Goal: Task Accomplishment & Management: Complete application form

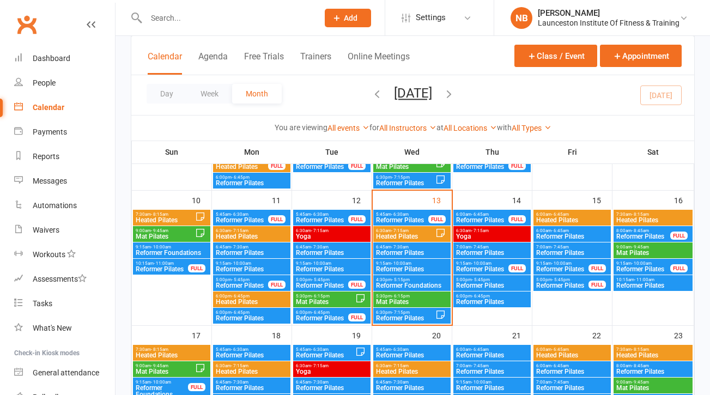
scroll to position [306, 0]
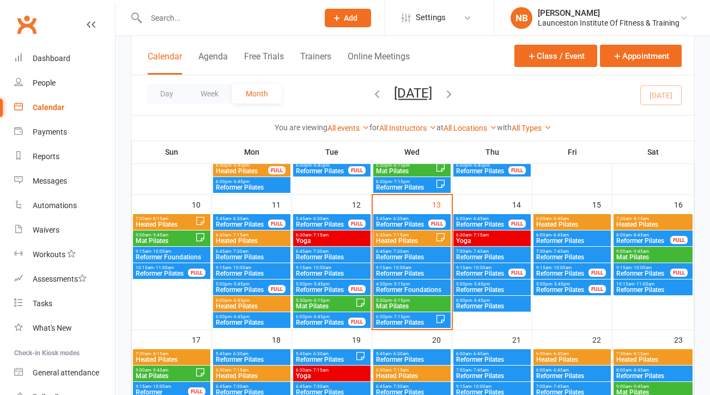
click at [565, 218] on span "- 6:45am" at bounding box center [560, 218] width 17 height 5
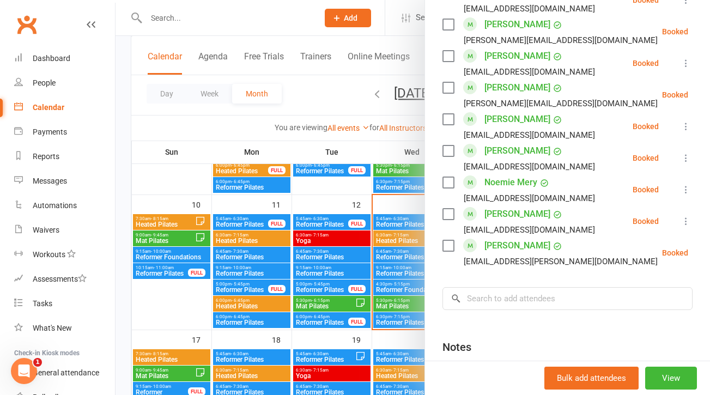
scroll to position [306, 0]
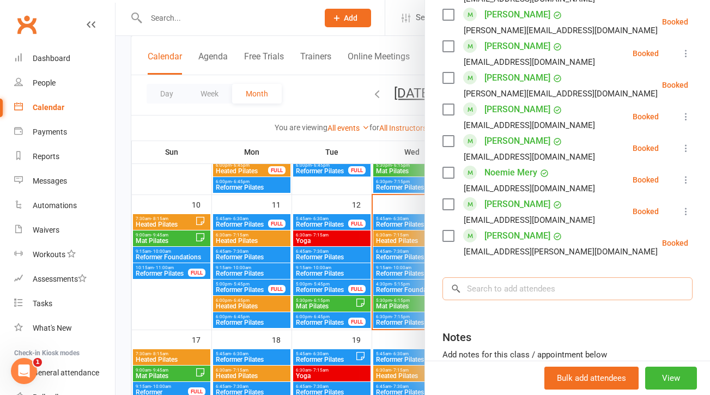
click at [508, 287] on input "search" at bounding box center [568, 288] width 250 height 23
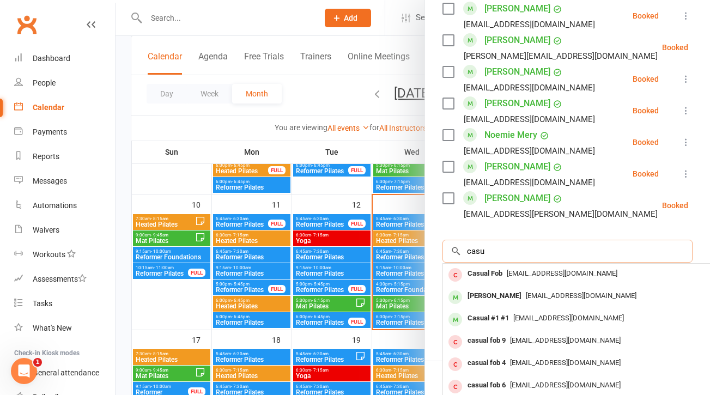
scroll to position [372, 0]
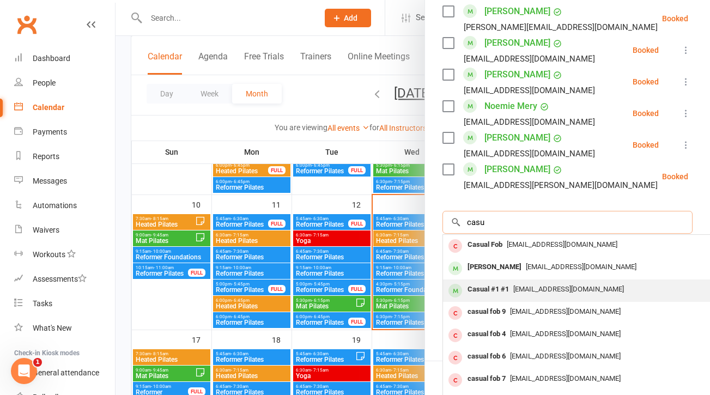
type input "casu"
click at [526, 293] on span "[EMAIL_ADDRESS][DOMAIN_NAME]" at bounding box center [568, 289] width 111 height 8
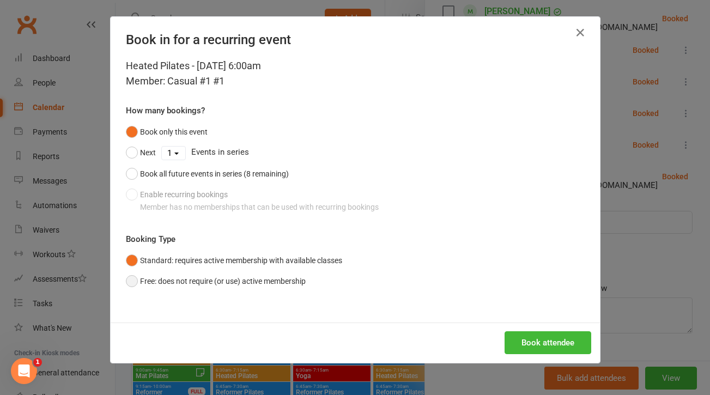
click at [132, 282] on button "Free: does not require (or use) active membership" at bounding box center [216, 281] width 180 height 21
click at [531, 346] on button "Book attendee" at bounding box center [548, 342] width 87 height 23
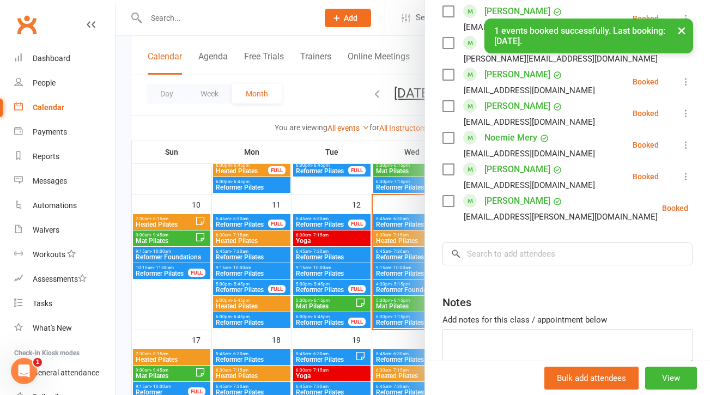
scroll to position [404, 0]
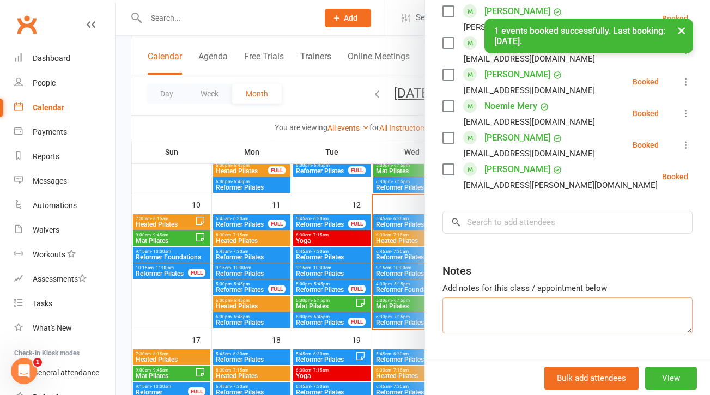
click at [487, 313] on textarea at bounding box center [568, 316] width 250 height 36
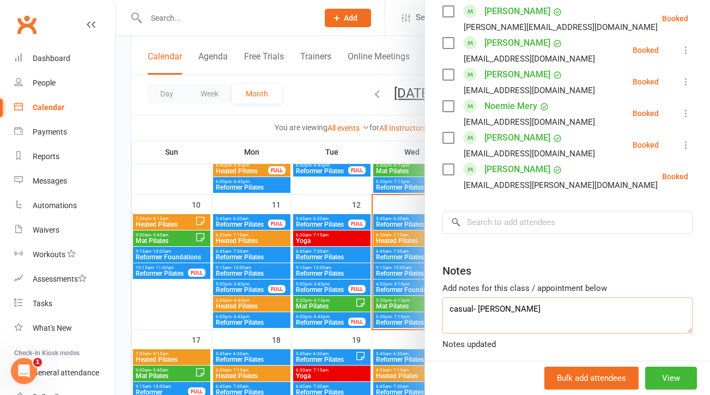
type textarea "casual- [PERSON_NAME]"
click at [365, 108] on div at bounding box center [413, 197] width 595 height 395
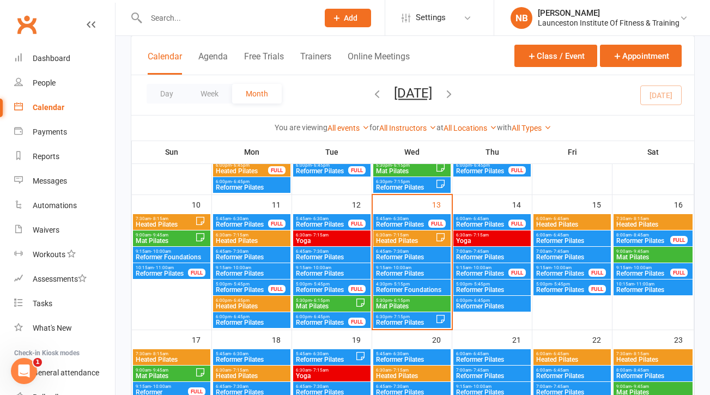
click at [587, 214] on div "6:00am - 6:45am Heated Pilates" at bounding box center [572, 222] width 77 height 16
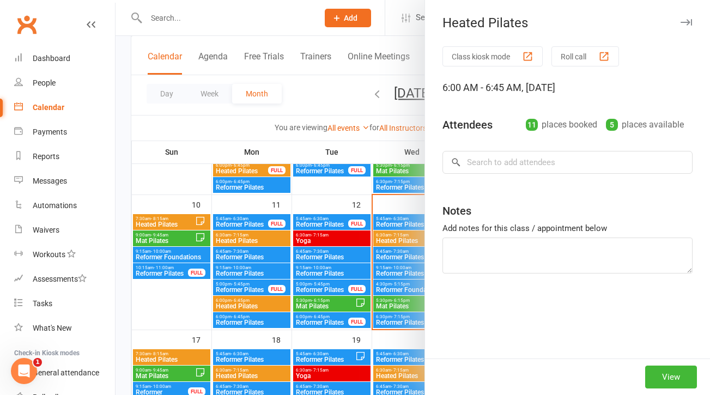
type textarea "casual- [PERSON_NAME]"
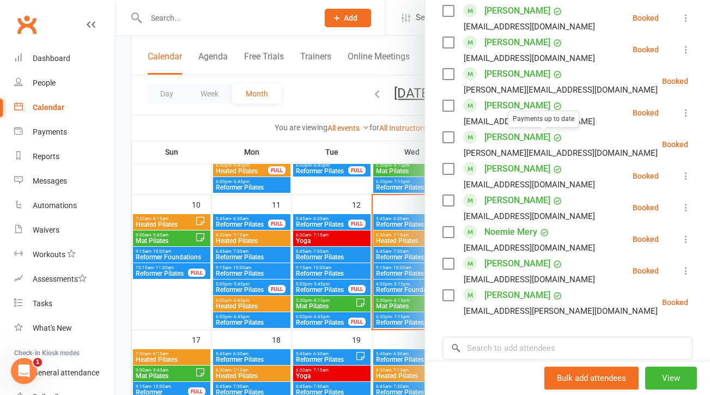
scroll to position [274, 0]
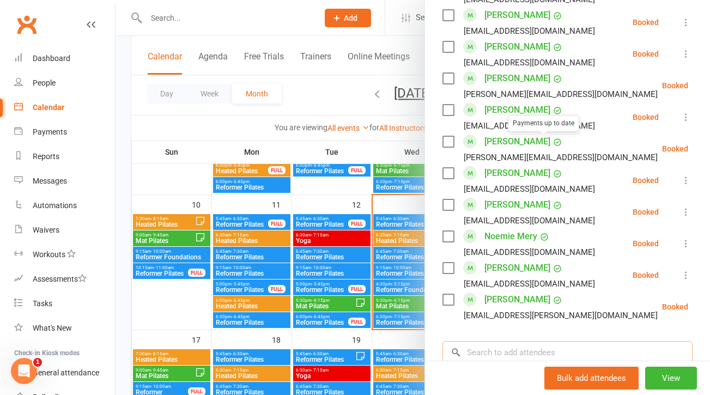
click at [476, 345] on input "search" at bounding box center [568, 352] width 250 height 23
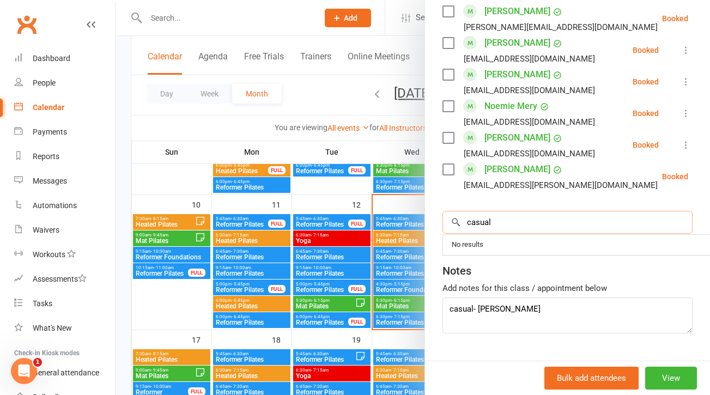
scroll to position [422, 0]
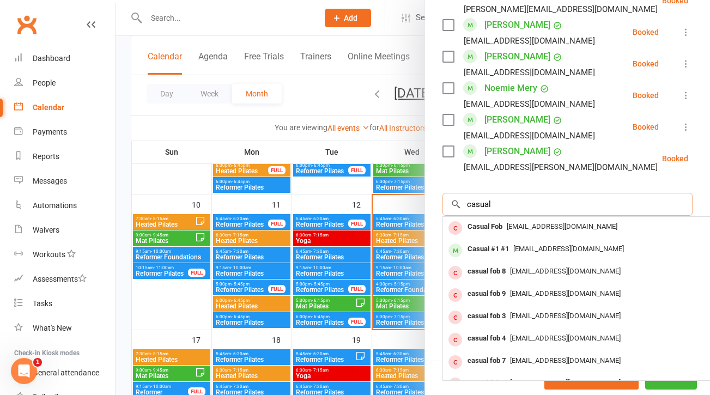
type input "casual"
click at [528, 251] on span "[EMAIL_ADDRESS][DOMAIN_NAME]" at bounding box center [568, 249] width 111 height 8
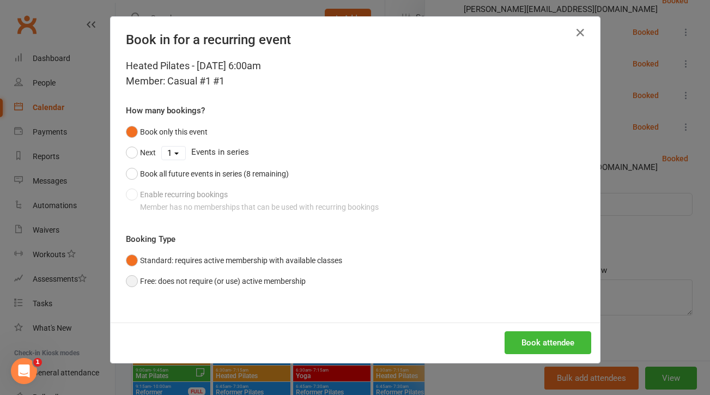
click at [131, 285] on button "Free: does not require (or use) active membership" at bounding box center [216, 281] width 180 height 21
click at [560, 343] on button "Book attendee" at bounding box center [548, 342] width 87 height 23
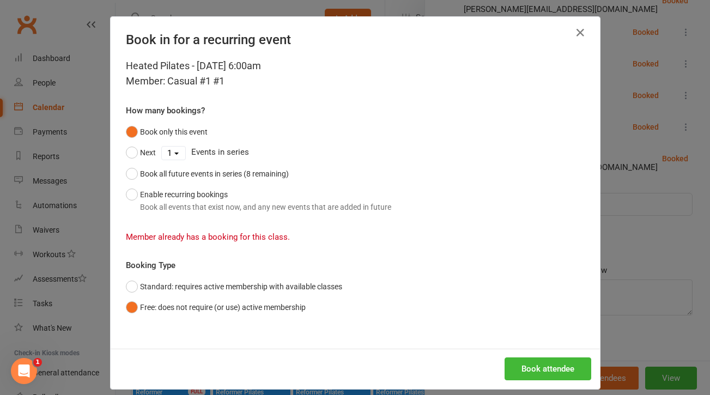
click at [623, 172] on div "Book in for a recurring event Heated Pilates - [DATE] 6:00am Member: Casual #1 …" at bounding box center [355, 197] width 710 height 395
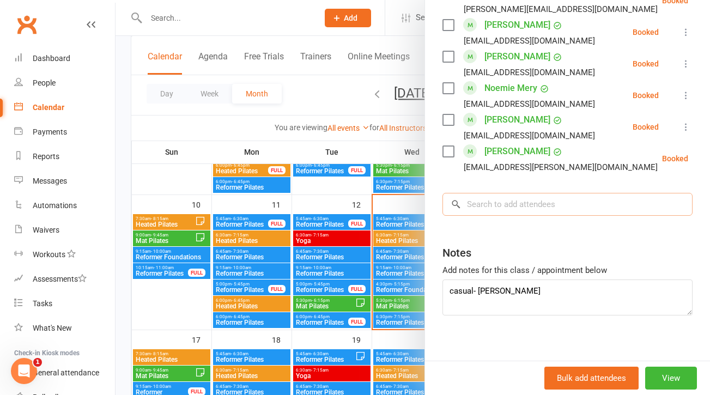
click at [569, 204] on input "search" at bounding box center [568, 204] width 250 height 23
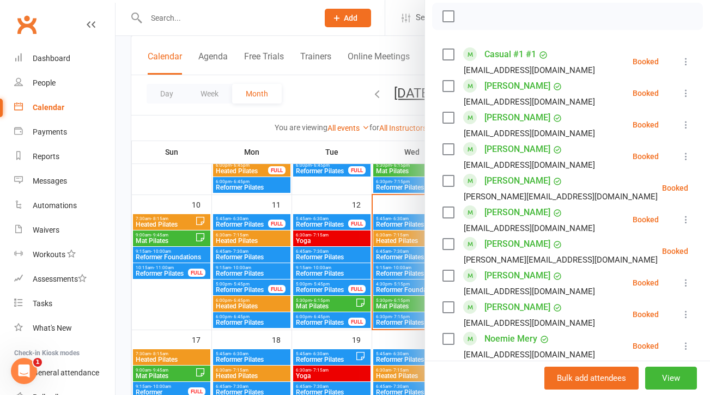
scroll to position [431, 0]
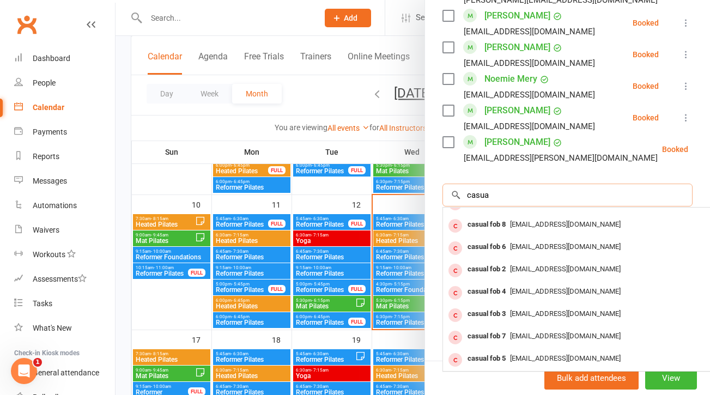
type input "casua"
click at [508, 207] on div "No results Casual Fob [EMAIL_ADDRESS][DOMAIN_NAME] Casual #1 #1 [EMAIL_ADDRESS]…" at bounding box center [606, 259] width 326 height 223
drag, startPoint x: 504, startPoint y: 197, endPoint x: 457, endPoint y: 197, distance: 47.4
click at [457, 197] on div "× No results Casual Fob [EMAIL_ADDRESS][DOMAIN_NAME] Casual #1 #1 [EMAIL_ADDRES…" at bounding box center [568, 195] width 250 height 23
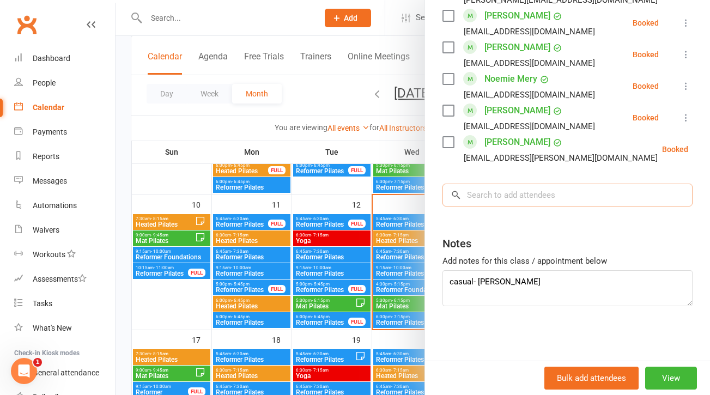
click at [487, 198] on input "search" at bounding box center [568, 195] width 250 height 23
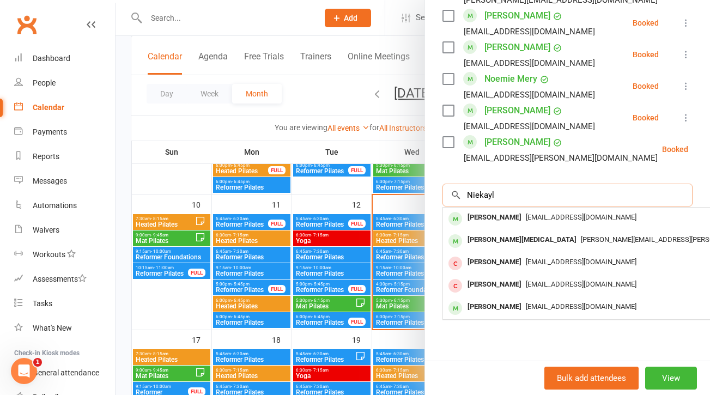
scroll to position [0, 0]
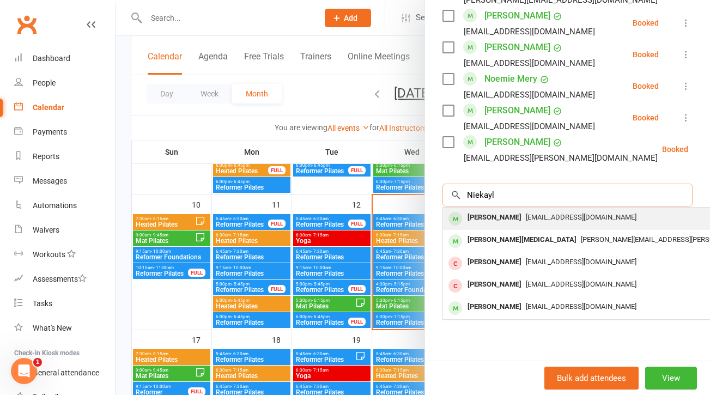
type input "Niekayl"
click at [596, 215] on span "[EMAIL_ADDRESS][DOMAIN_NAME]" at bounding box center [581, 217] width 111 height 8
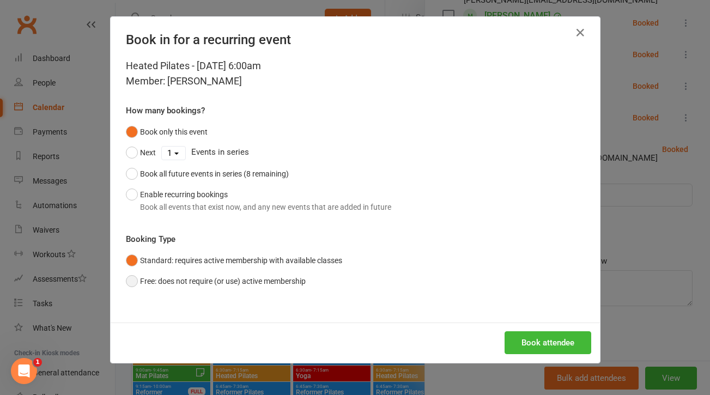
click at [133, 277] on button "Free: does not require (or use) active membership" at bounding box center [216, 281] width 180 height 21
click at [534, 338] on button "Book attendee" at bounding box center [548, 342] width 87 height 23
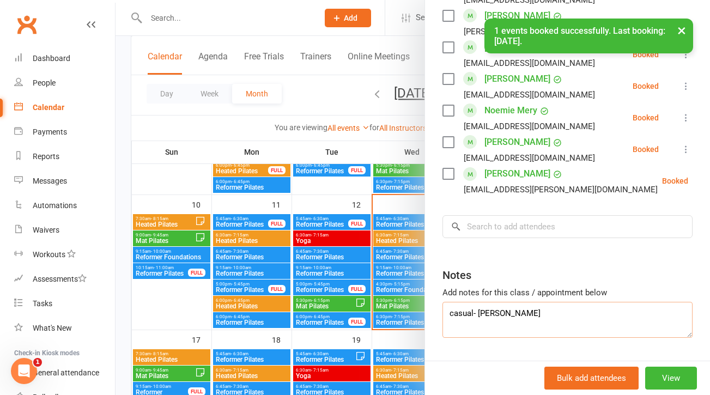
click at [460, 302] on textarea "casual- [PERSON_NAME]" at bounding box center [568, 320] width 250 height 36
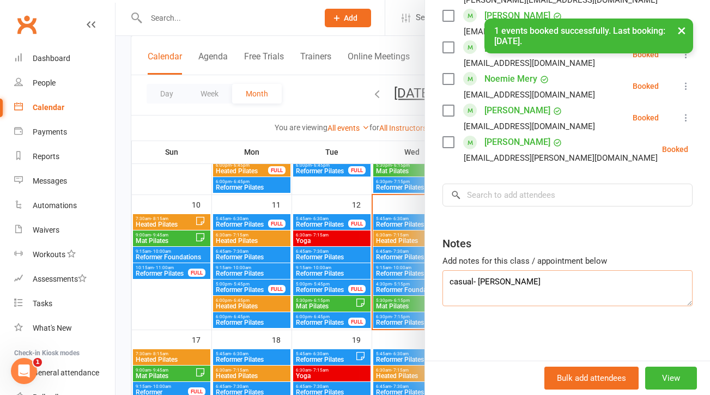
click at [459, 297] on textarea "casual- [PERSON_NAME]" at bounding box center [568, 288] width 250 height 36
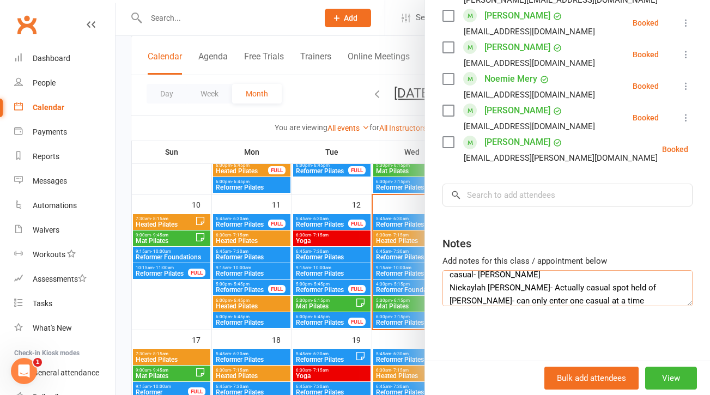
type textarea "casual- [PERSON_NAME] Niekaylah [PERSON_NAME]- Actually casual spot held of [PE…"
click at [491, 189] on input "search" at bounding box center [568, 195] width 250 height 23
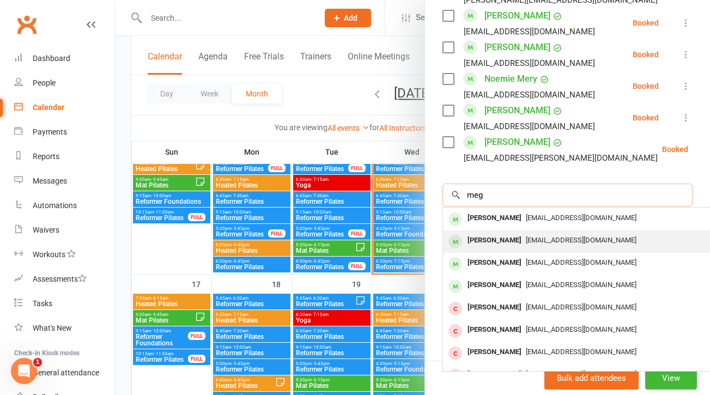
scroll to position [0, 0]
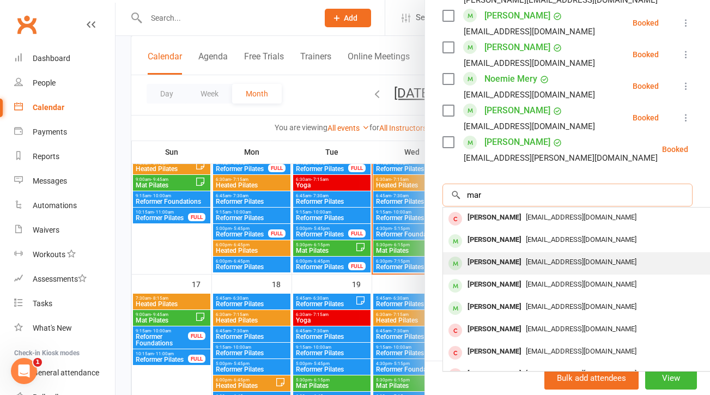
type input "mart"
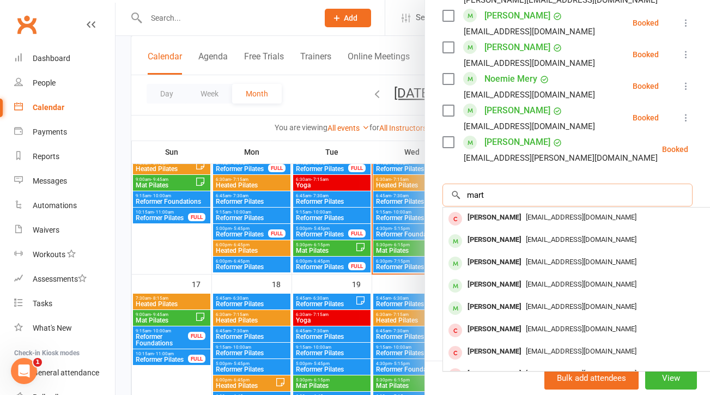
drag, startPoint x: 504, startPoint y: 192, endPoint x: 452, endPoint y: 192, distance: 52.3
click at [452, 192] on div "mart × No results [PERSON_NAME] [EMAIL_ADDRESS][DOMAIN_NAME] [PERSON_NAME] [EMA…" at bounding box center [568, 195] width 250 height 23
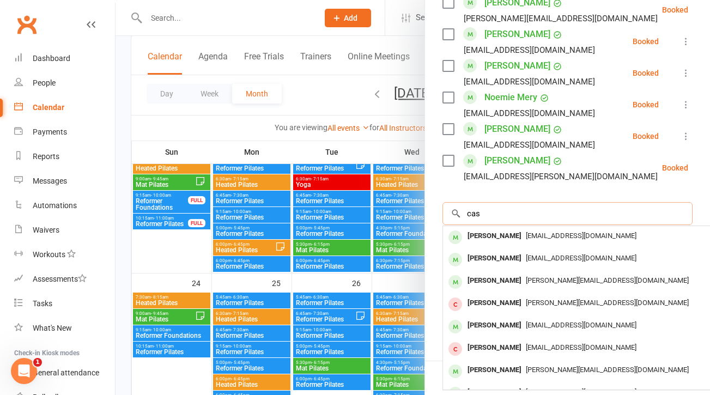
scroll to position [444, 0]
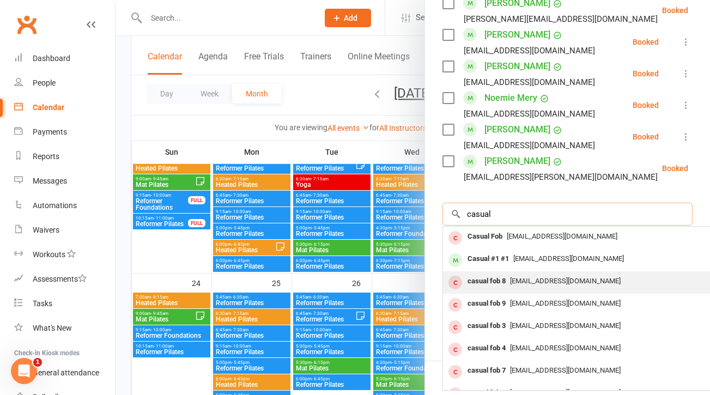
type input "casual"
click at [606, 286] on div "[EMAIL_ADDRESS][DOMAIN_NAME]" at bounding box center [606, 282] width 317 height 16
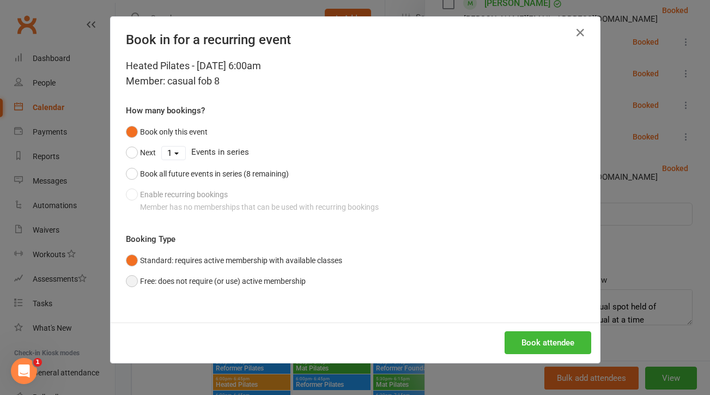
click at [134, 280] on button "Free: does not require (or use) active membership" at bounding box center [216, 281] width 180 height 21
click at [555, 341] on button "Book attendee" at bounding box center [548, 342] width 87 height 23
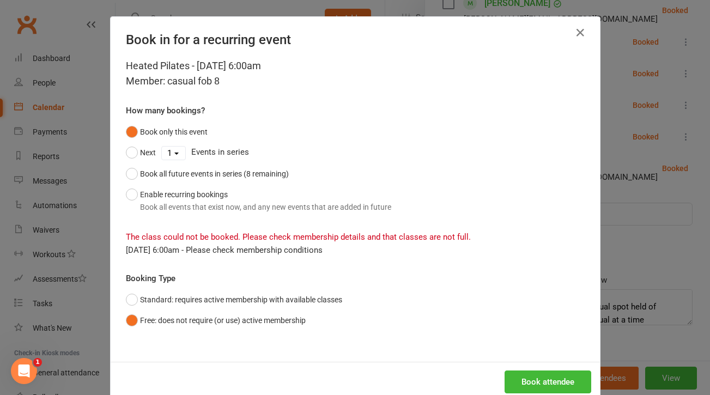
drag, startPoint x: 430, startPoint y: 235, endPoint x: 430, endPoint y: 244, distance: 9.3
click at [430, 244] on div "The class could not be booked. Please check membership details and that classes…" at bounding box center [355, 237] width 459 height 39
click at [430, 244] on div "[DATE] 6:00am - Please check membership conditions" at bounding box center [355, 250] width 459 height 13
click at [130, 192] on button "Enable recurring bookings Book all events that exist now, and any new events th…" at bounding box center [258, 200] width 265 height 33
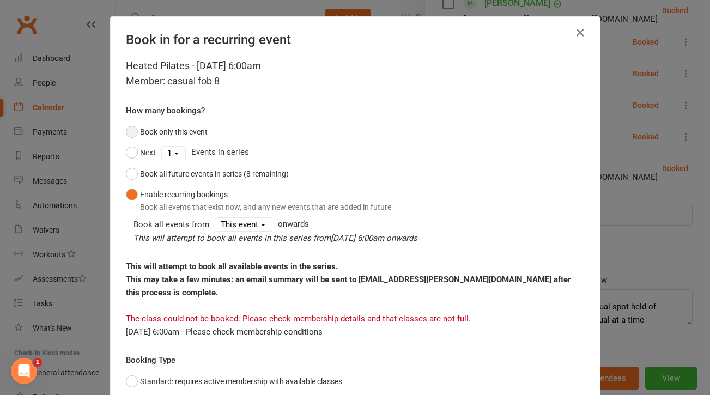
click at [136, 125] on button "Book only this event" at bounding box center [167, 132] width 82 height 21
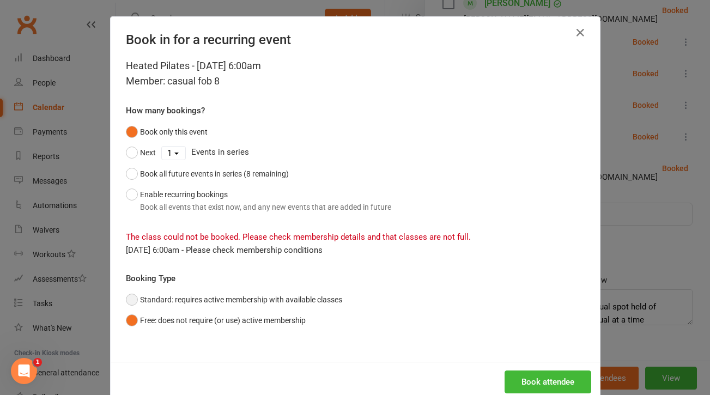
click at [137, 298] on button "Standard: requires active membership with available classes" at bounding box center [234, 299] width 216 height 21
click at [655, 295] on div "Book in for a recurring event Heated Pilates - [DATE] 6:00am Member: casual fob…" at bounding box center [355, 197] width 710 height 395
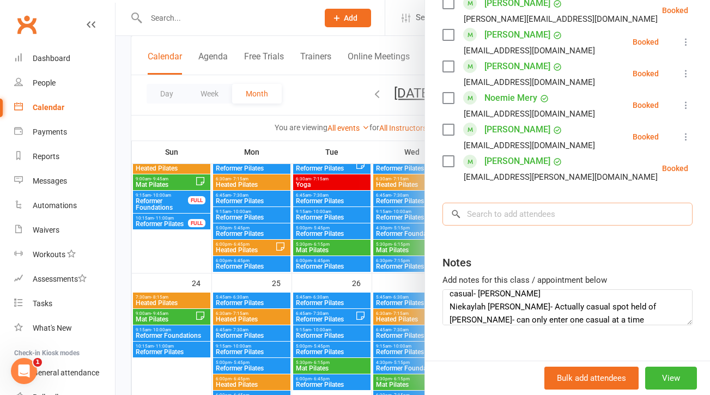
click at [553, 210] on input "search" at bounding box center [568, 214] width 250 height 23
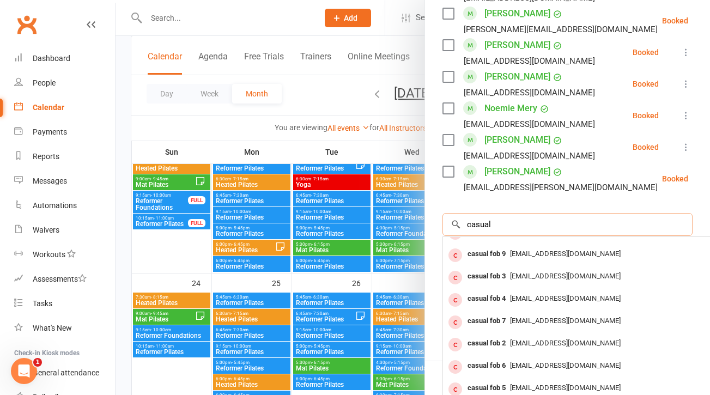
scroll to position [0, 0]
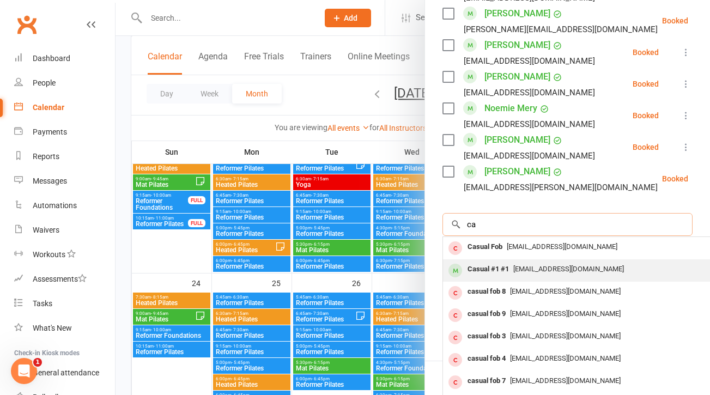
type input "c"
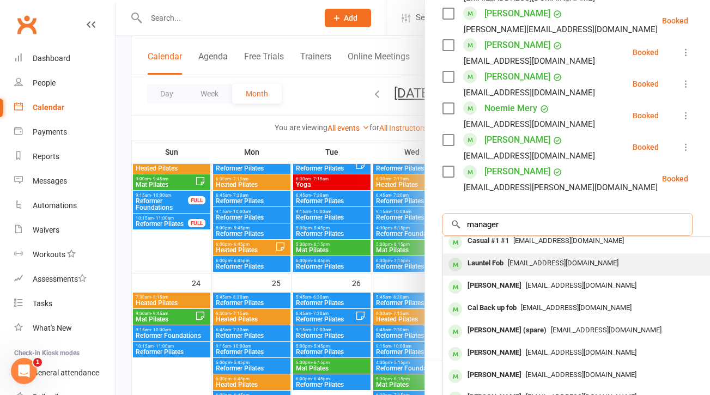
scroll to position [7, 0]
type input "manager"
click at [675, 263] on div "[EMAIL_ADDRESS][DOMAIN_NAME]" at bounding box center [606, 263] width 317 height 16
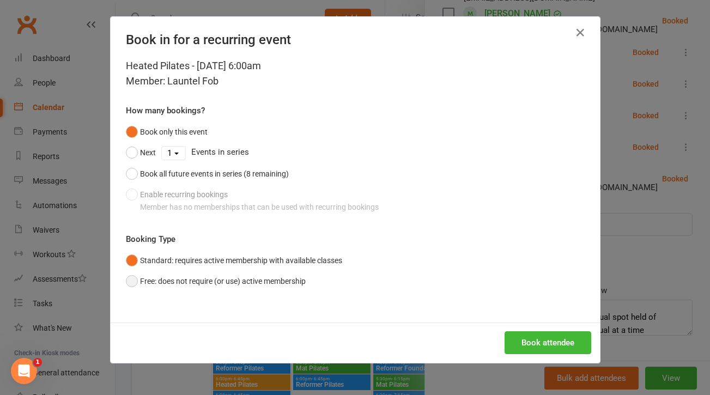
click at [132, 282] on button "Free: does not require (or use) active membership" at bounding box center [216, 281] width 180 height 21
click at [525, 351] on button "Book attendee" at bounding box center [548, 342] width 87 height 23
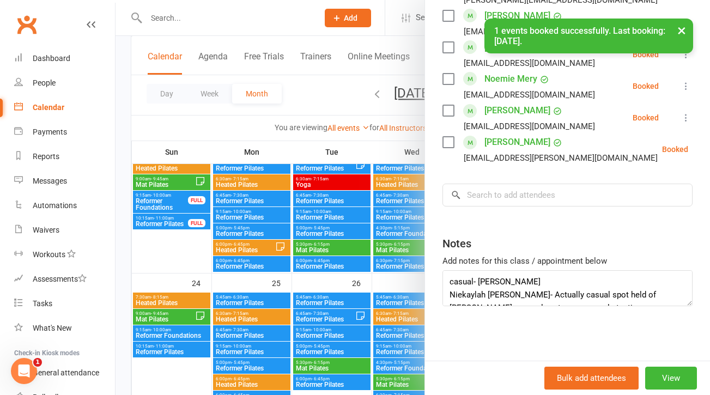
scroll to position [13, 0]
click at [569, 296] on textarea "casual- [PERSON_NAME] Niekaylah [PERSON_NAME]- Actually casual spot held of [PE…" at bounding box center [568, 288] width 250 height 36
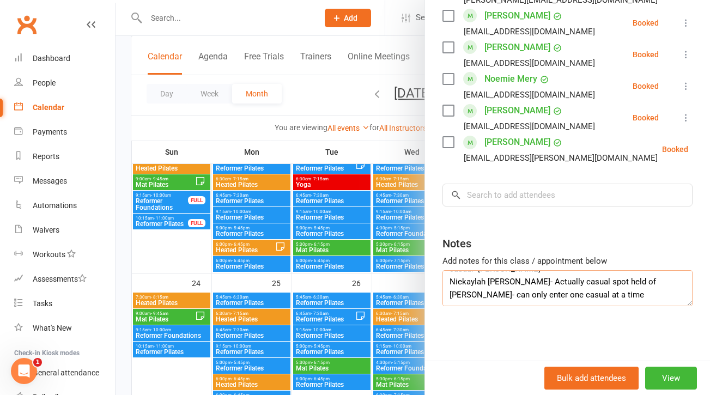
scroll to position [20, 0]
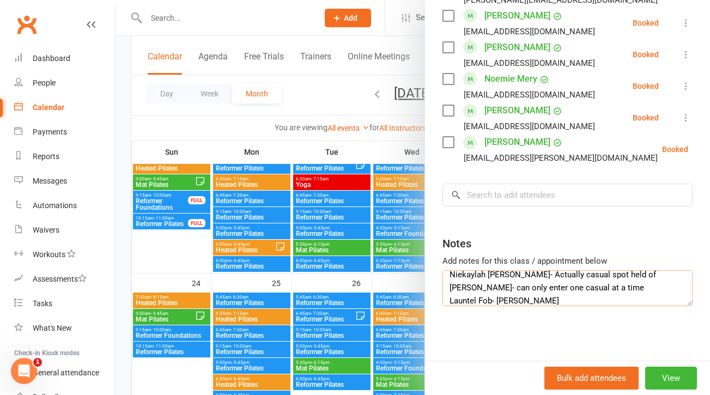
type textarea "casual- [PERSON_NAME] Niekaylah [PERSON_NAME]- Actually casual spot held of [PE…"
click at [562, 200] on input "search" at bounding box center [568, 195] width 250 height 23
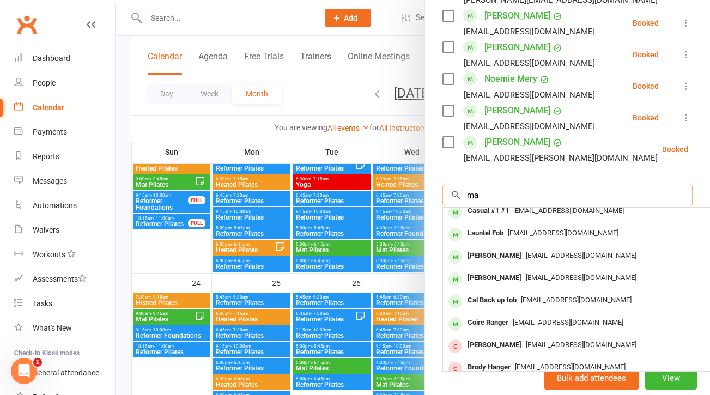
type input "m"
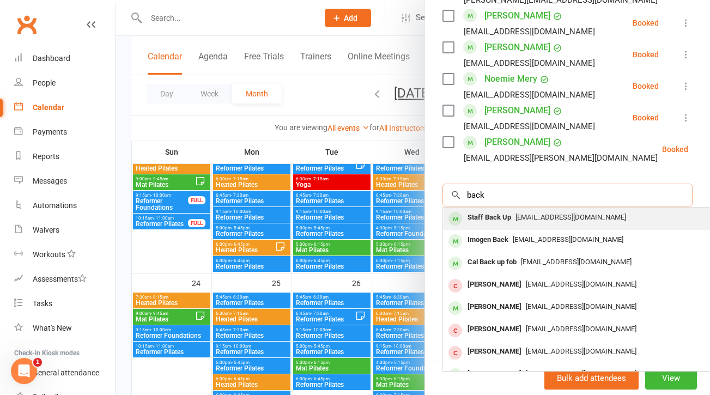
type input "back"
click at [631, 219] on div "[EMAIL_ADDRESS][DOMAIN_NAME]" at bounding box center [606, 218] width 317 height 16
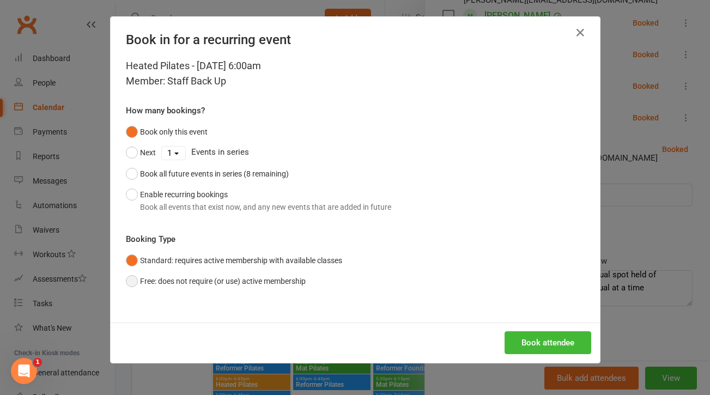
click at [139, 274] on button "Free: does not require (or use) active membership" at bounding box center [216, 281] width 180 height 21
click at [516, 336] on button "Book attendee" at bounding box center [548, 342] width 87 height 23
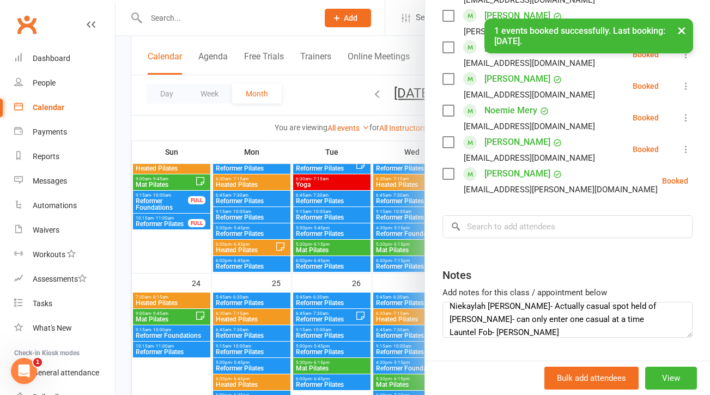
scroll to position [526, 0]
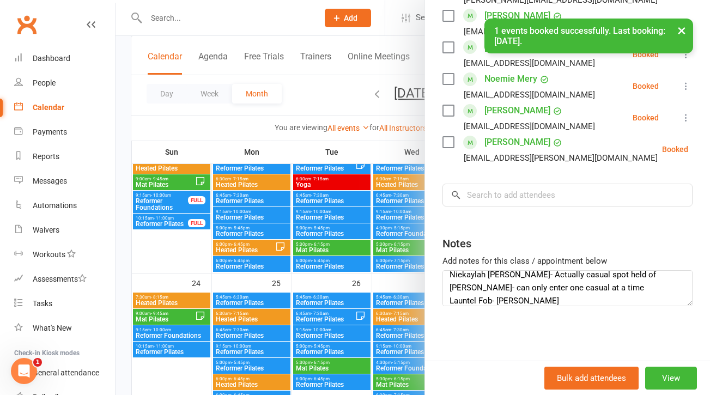
click at [552, 295] on textarea "casual- [PERSON_NAME] Niekaylah [PERSON_NAME]- Actually casual spot held of [PE…" at bounding box center [568, 288] width 250 height 36
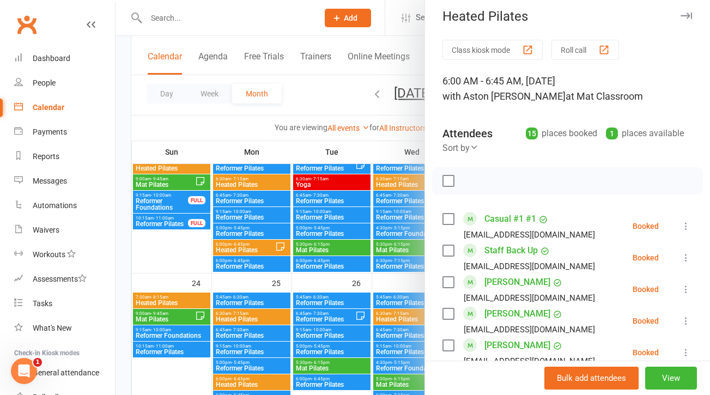
scroll to position [0, 0]
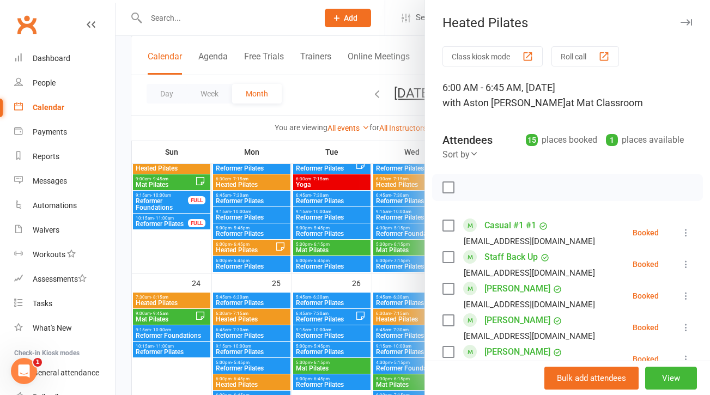
type textarea "casual- [PERSON_NAME] [PERSON_NAME]- Actually casual spot held of [PERSON_NAME]…"
click at [346, 97] on div at bounding box center [413, 197] width 595 height 395
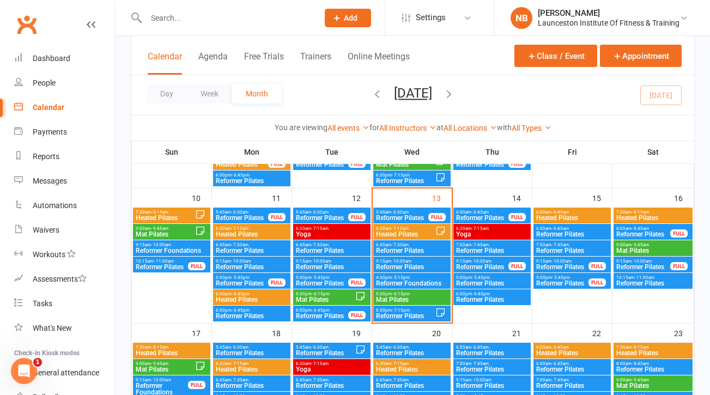
scroll to position [309, 0]
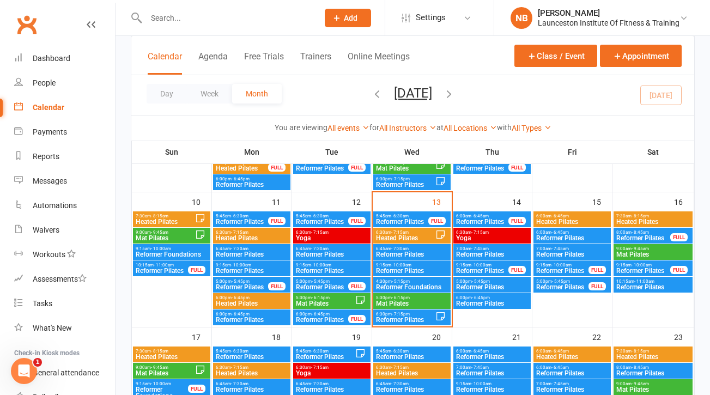
click at [563, 219] on span "Heated Pilates" at bounding box center [572, 222] width 73 height 7
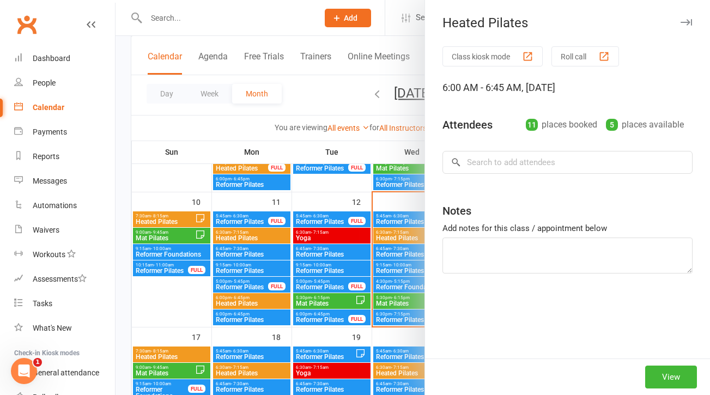
type textarea "casual- [PERSON_NAME] [PERSON_NAME]- Actually casual spot held of [PERSON_NAME]…"
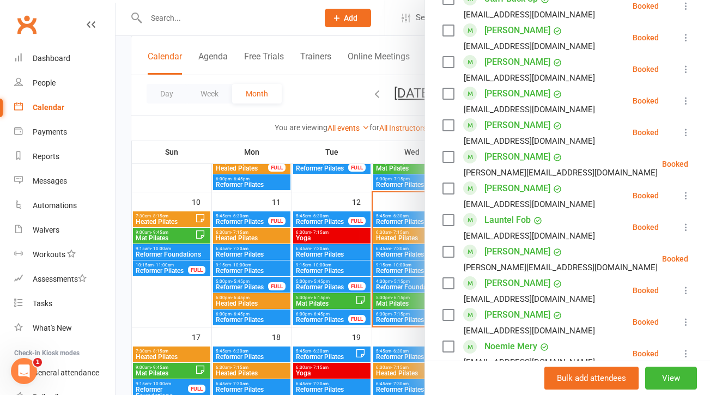
scroll to position [257, 0]
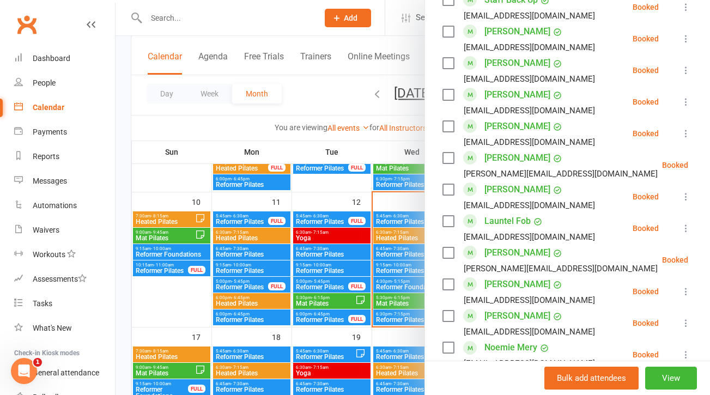
click at [365, 272] on div at bounding box center [413, 197] width 595 height 395
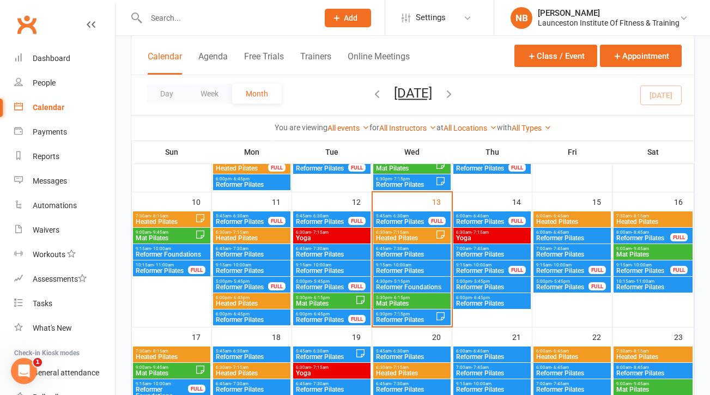
click at [574, 221] on span "Heated Pilates" at bounding box center [572, 222] width 73 height 7
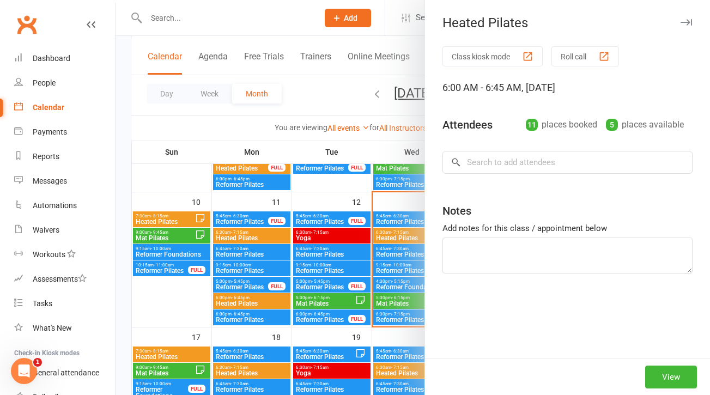
click at [371, 134] on div at bounding box center [413, 197] width 595 height 395
type textarea "casual- [PERSON_NAME] [PERSON_NAME]- Actually casual spot held of [PERSON_NAME]…"
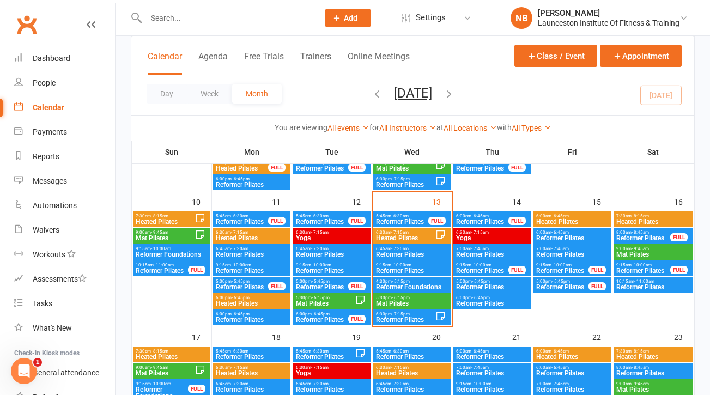
click at [572, 357] on span "Heated Pilates" at bounding box center [572, 357] width 73 height 7
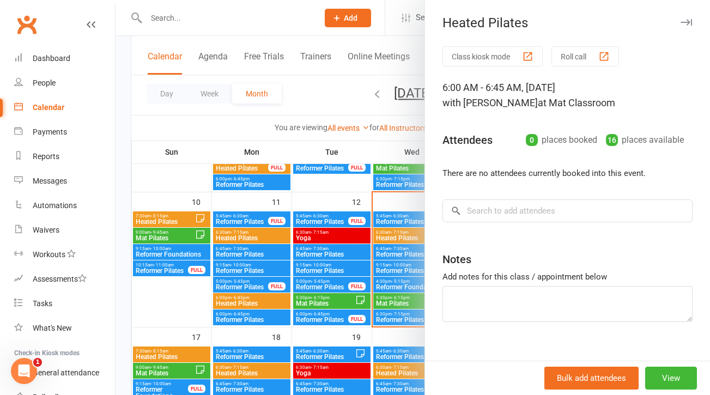
click at [334, 161] on div at bounding box center [413, 197] width 595 height 395
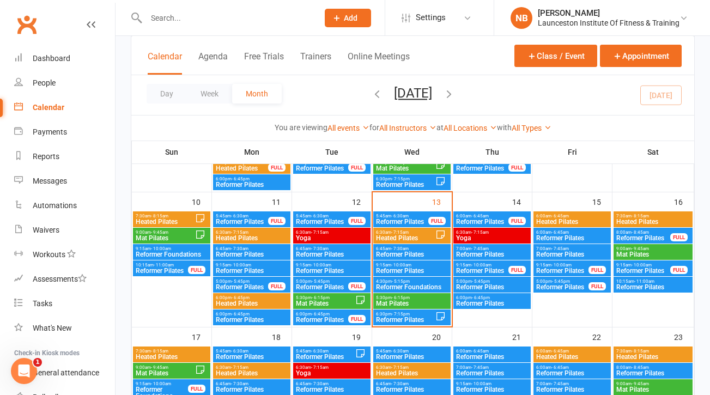
click at [657, 221] on span "Heated Pilates" at bounding box center [653, 222] width 75 height 7
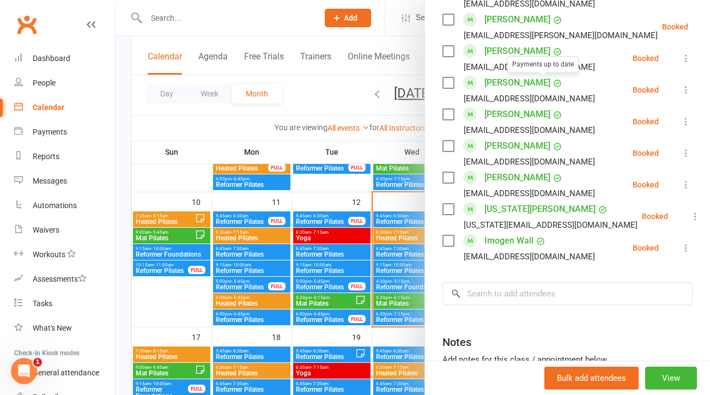
scroll to position [339, 0]
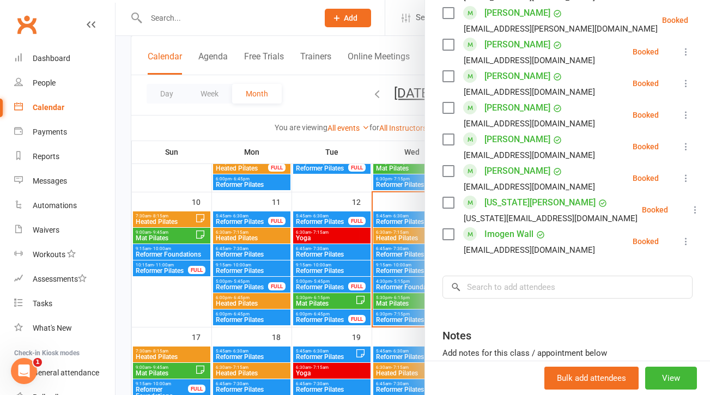
click at [344, 138] on div at bounding box center [413, 197] width 595 height 395
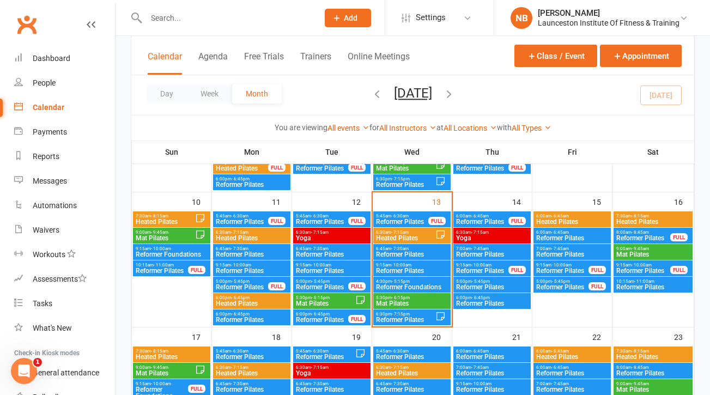
click at [546, 222] on span "Heated Pilates" at bounding box center [572, 222] width 73 height 7
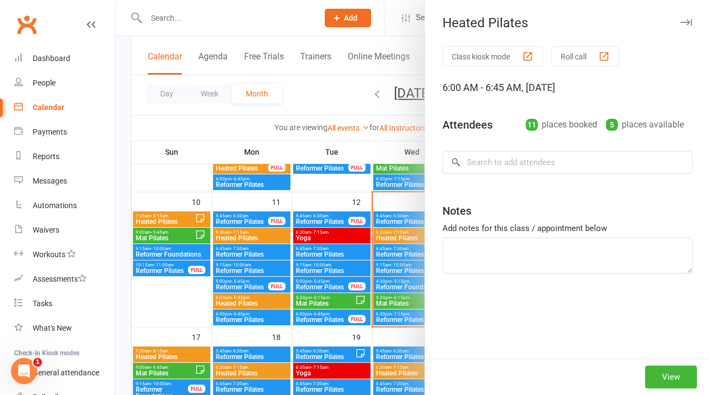
type textarea "casual- [PERSON_NAME] [PERSON_NAME]- Actually casual spot held of [PERSON_NAME]…"
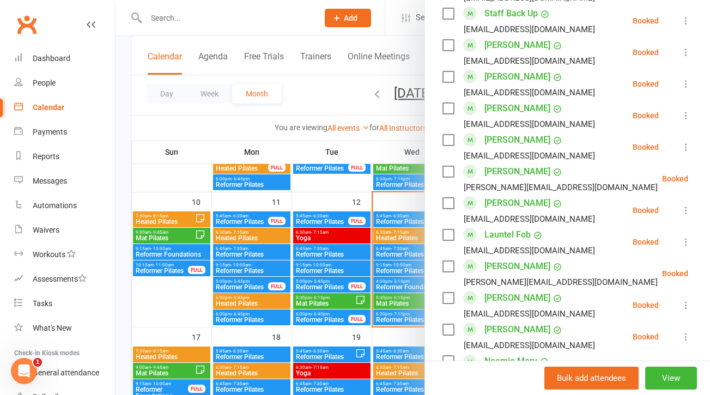
scroll to position [244, 0]
click at [345, 156] on div at bounding box center [413, 197] width 595 height 395
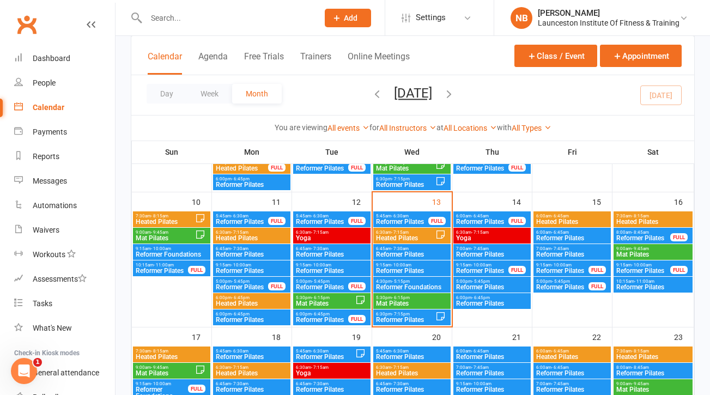
click at [639, 220] on span "Heated Pilates" at bounding box center [653, 222] width 75 height 7
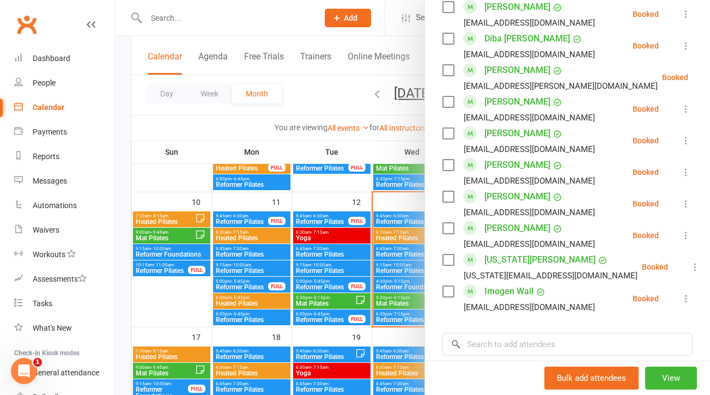
scroll to position [293, 0]
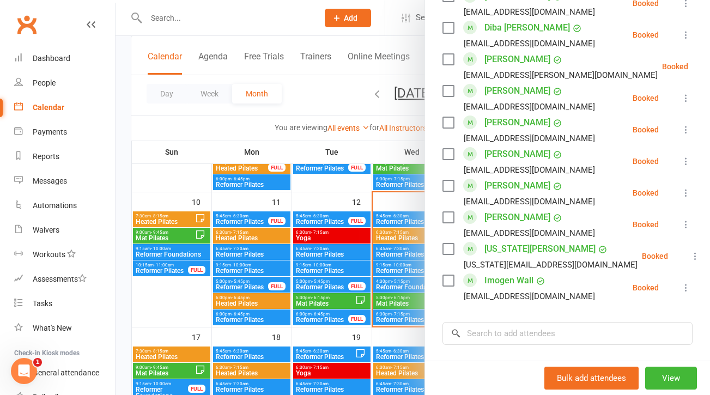
click at [178, 361] on div at bounding box center [413, 197] width 595 height 395
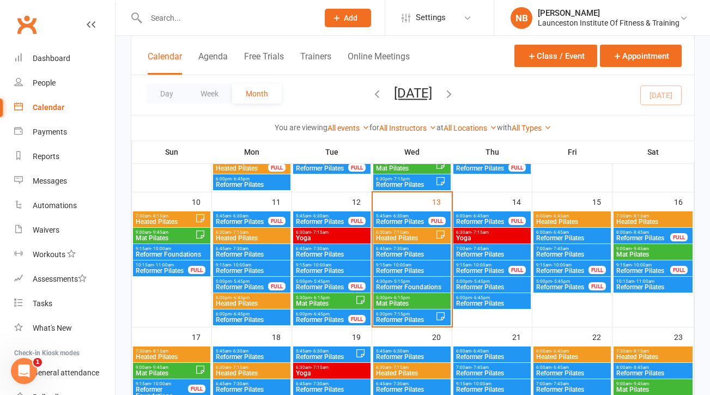
click at [172, 354] on span "Heated Pilates" at bounding box center [171, 357] width 73 height 7
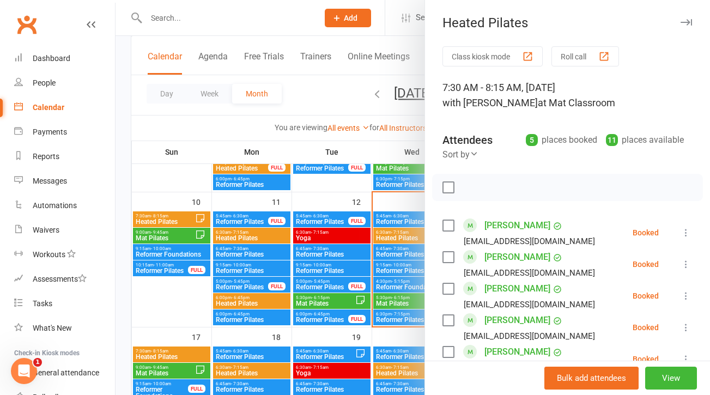
scroll to position [140, 0]
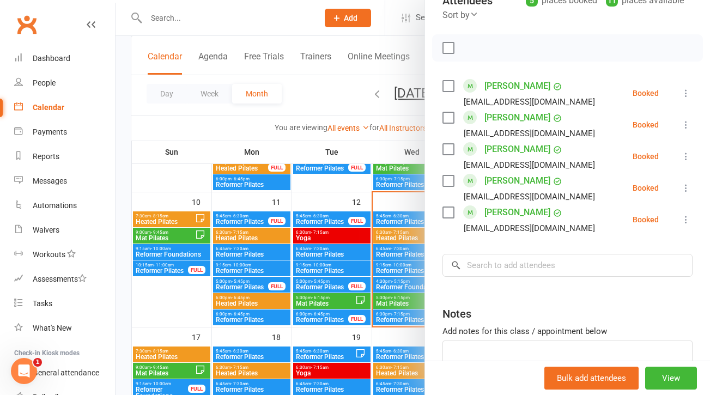
click at [129, 305] on div at bounding box center [413, 197] width 595 height 395
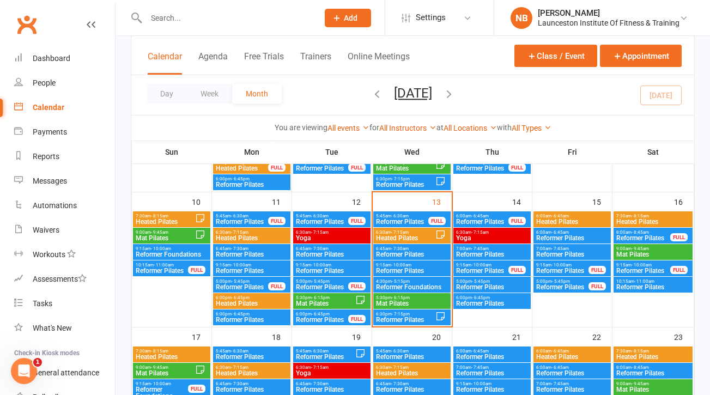
click at [255, 367] on span "6:30am - 7:15am" at bounding box center [251, 367] width 73 height 5
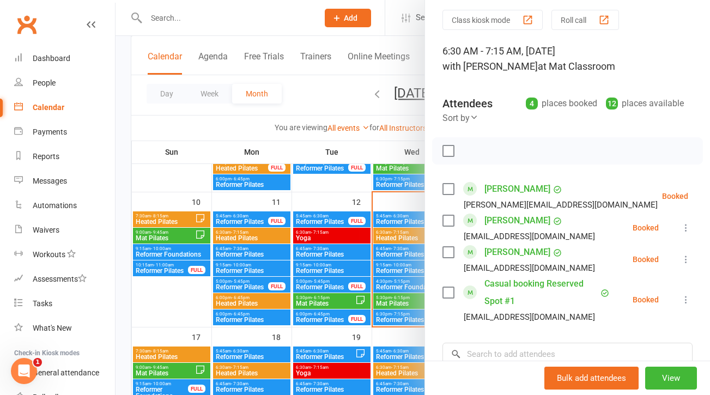
scroll to position [20, 0]
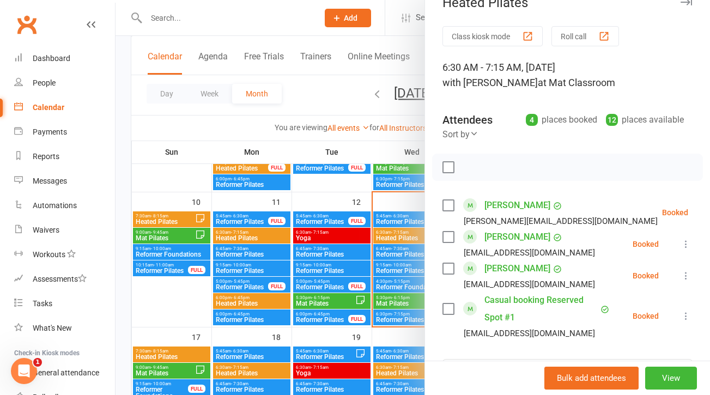
click at [180, 261] on div at bounding box center [413, 197] width 595 height 395
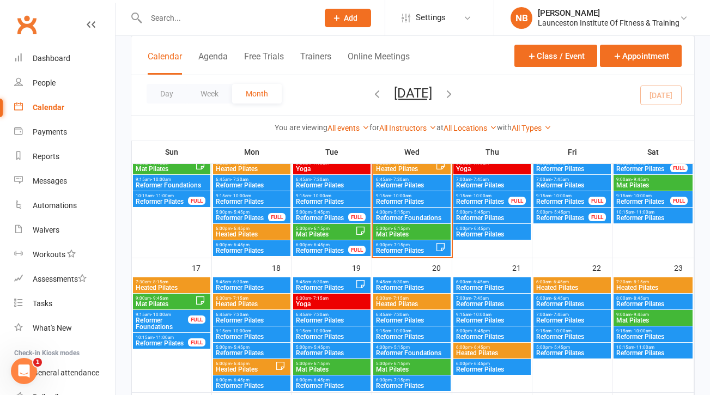
scroll to position [398, 0]
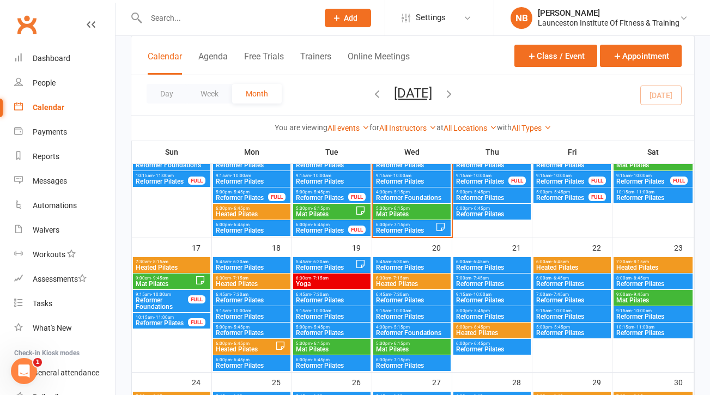
click at [241, 352] on span "Heated Pilates" at bounding box center [245, 349] width 60 height 7
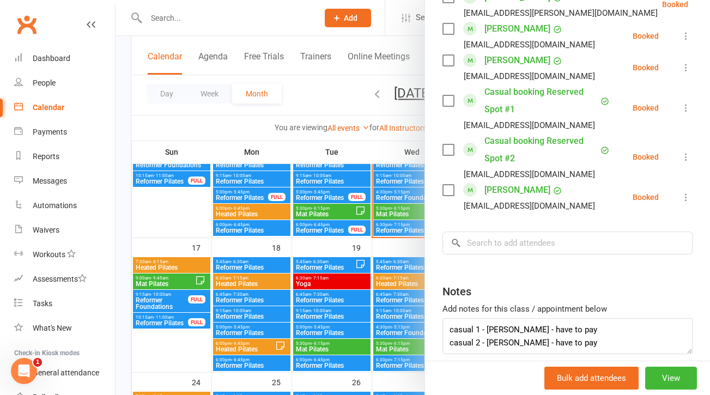
scroll to position [390, 0]
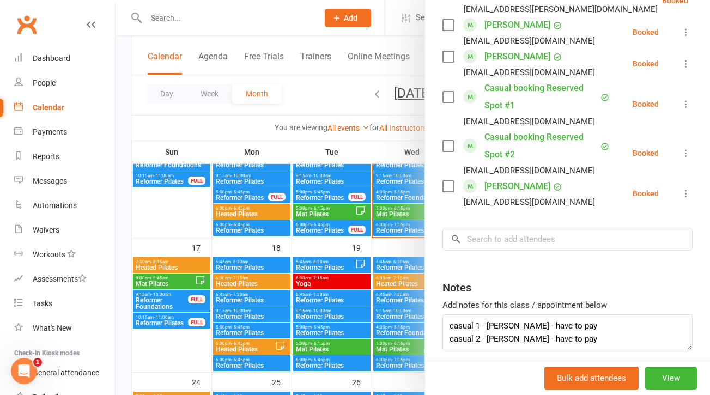
click at [321, 273] on div at bounding box center [413, 197] width 595 height 395
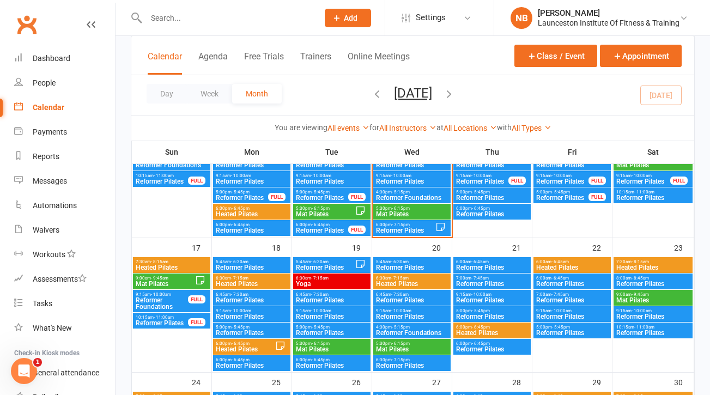
click at [392, 279] on span "- 7:15am" at bounding box center [399, 278] width 17 height 5
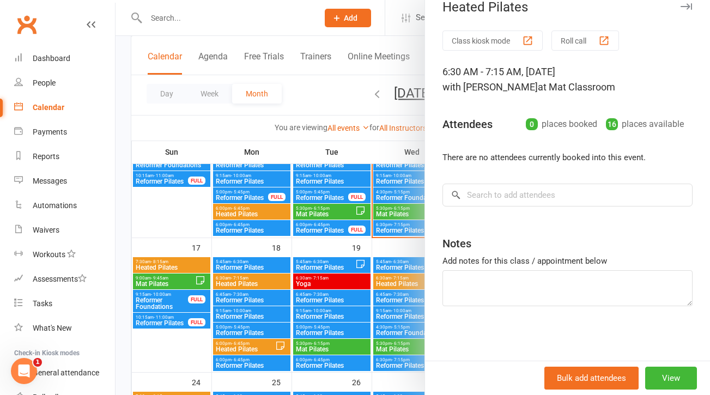
scroll to position [0, 0]
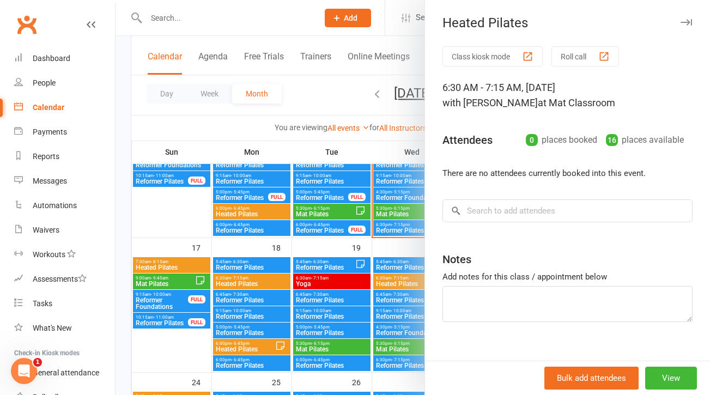
click at [348, 196] on div at bounding box center [413, 197] width 595 height 395
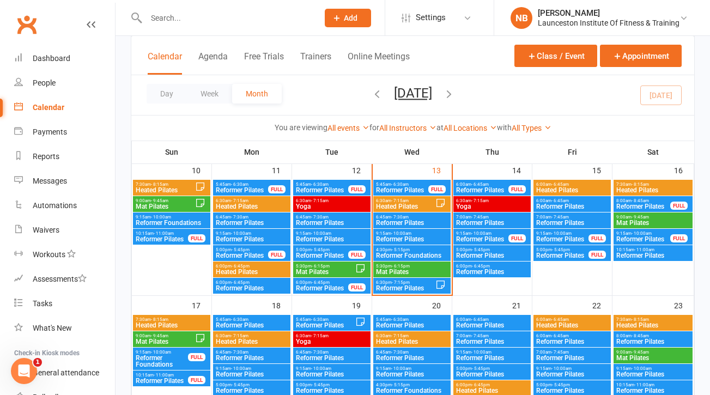
scroll to position [325, 0]
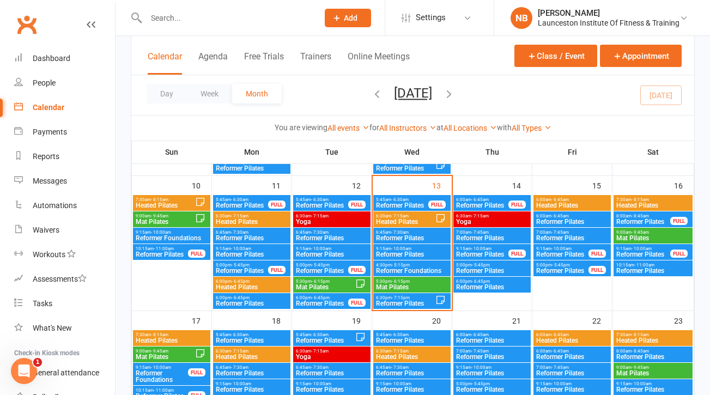
click at [394, 223] on span "Heated Pilates" at bounding box center [406, 222] width 60 height 7
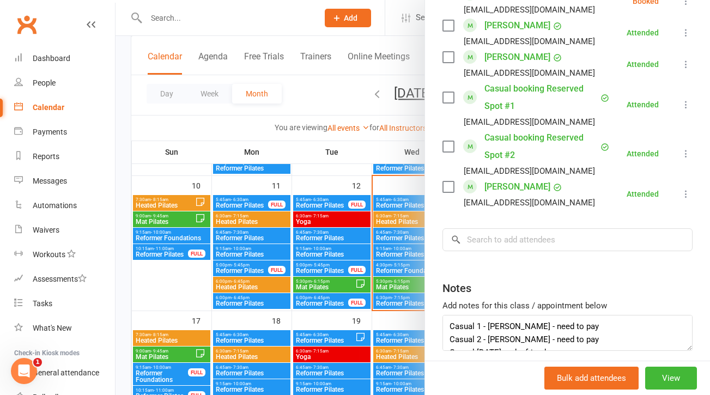
scroll to position [13, 0]
click at [294, 151] on div at bounding box center [413, 197] width 595 height 395
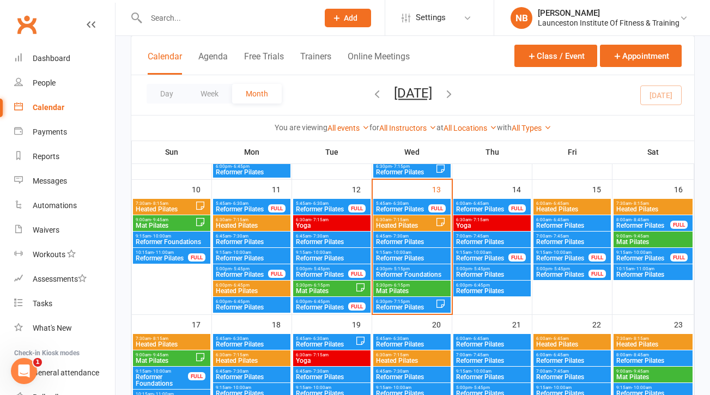
scroll to position [332, 0]
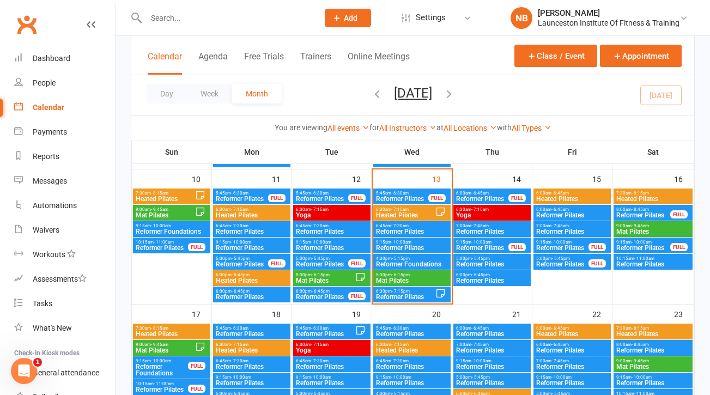
click at [478, 208] on span "- 7:15am" at bounding box center [480, 209] width 17 height 5
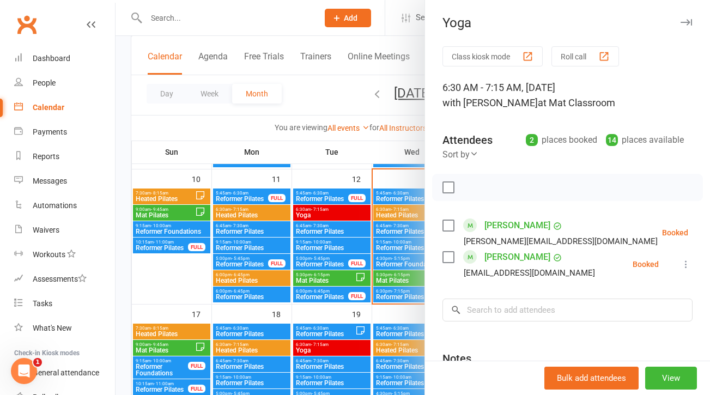
click at [372, 176] on div at bounding box center [413, 197] width 595 height 395
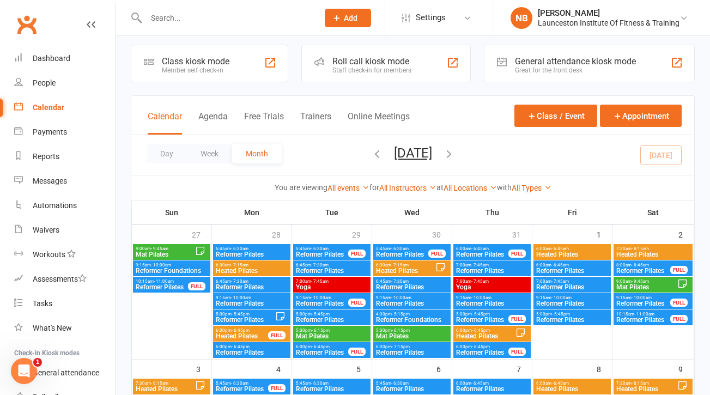
scroll to position [0, 0]
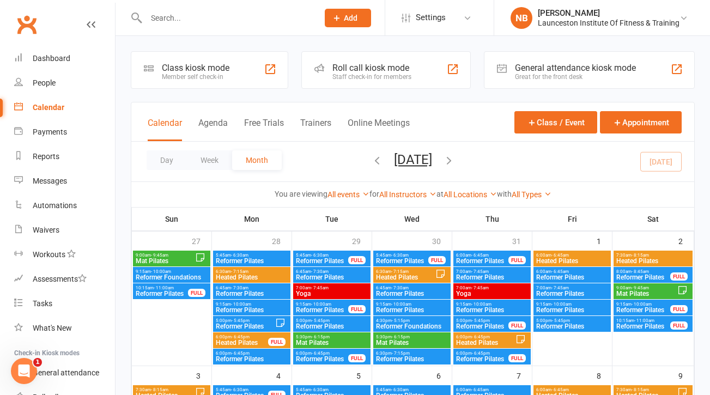
click at [220, 32] on div at bounding box center [221, 17] width 180 height 35
click at [215, 21] on input "text" at bounding box center [227, 17] width 168 height 15
type input "casual"
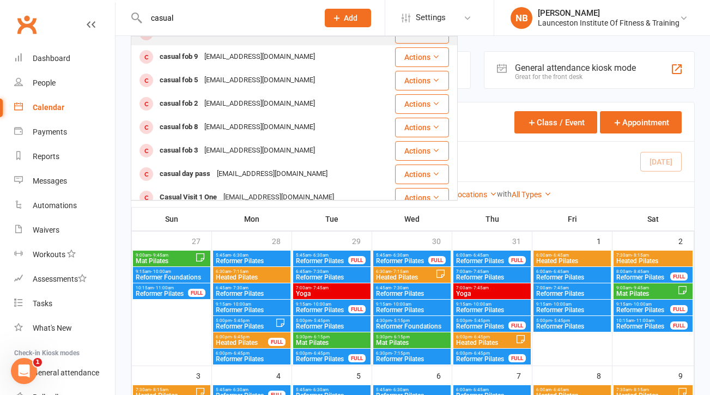
scroll to position [86, 0]
